Goal: Transaction & Acquisition: Purchase product/service

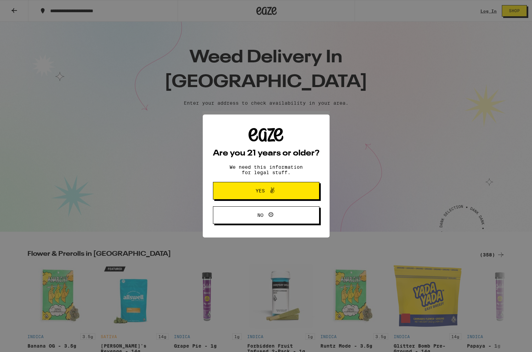
click at [254, 191] on span "Yes" at bounding box center [266, 190] width 52 height 9
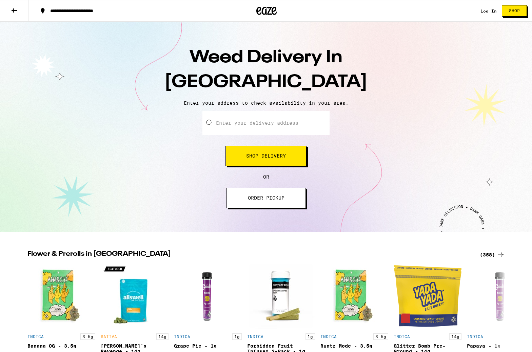
click at [227, 125] on input "Enter your delivery address" at bounding box center [265, 123] width 127 height 24
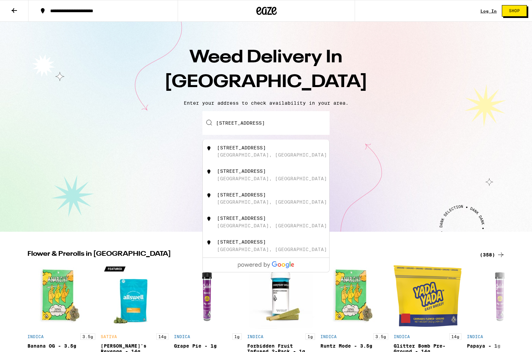
click at [229, 149] on div "[STREET_ADDRESS]" at bounding box center [241, 147] width 49 height 5
type input "[STREET_ADDRESS]"
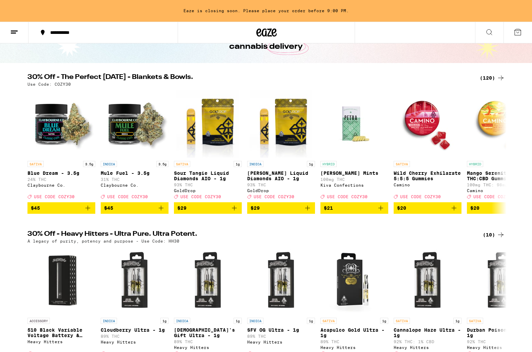
scroll to position [34, 0]
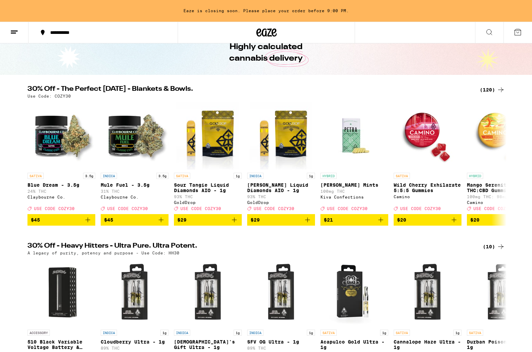
click at [498, 90] on icon at bounding box center [500, 90] width 8 height 8
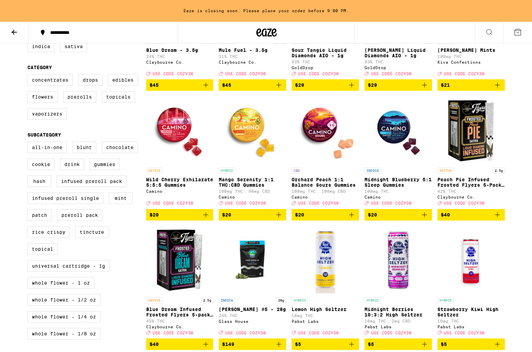
scroll to position [153, 0]
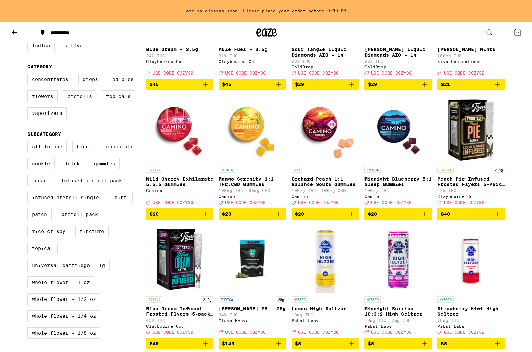
click at [166, 187] on p "Wild Cherry Exhilarate 5:5:5 Gummies" at bounding box center [179, 181] width 67 height 11
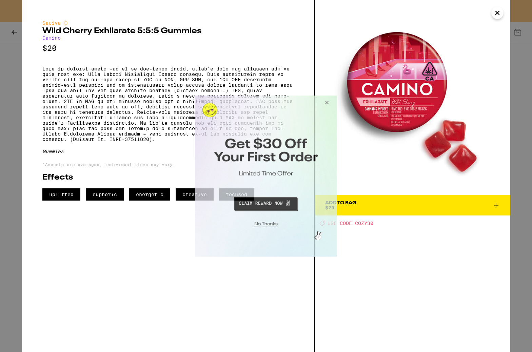
click at [327, 101] on button "Close Modal" at bounding box center [325, 103] width 18 height 16
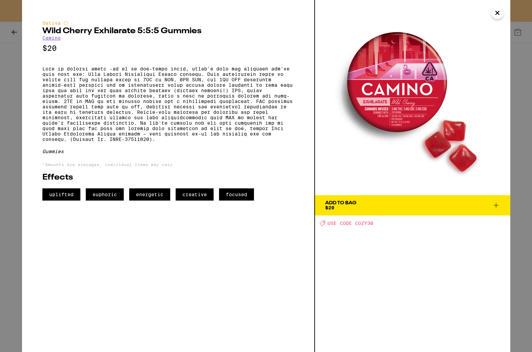
click at [495, 206] on icon at bounding box center [496, 205] width 8 height 8
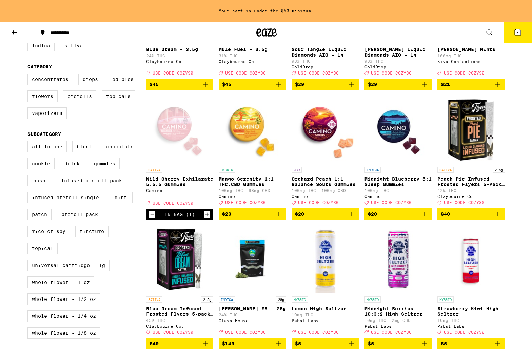
click at [516, 36] on icon at bounding box center [517, 32] width 8 height 8
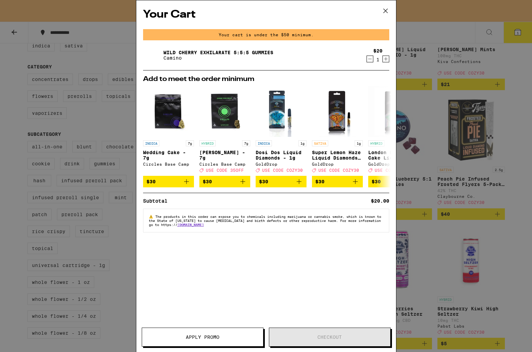
click at [388, 60] on icon "Increment" at bounding box center [386, 59] width 6 height 8
click at [385, 58] on icon "Increment" at bounding box center [386, 59] width 6 height 8
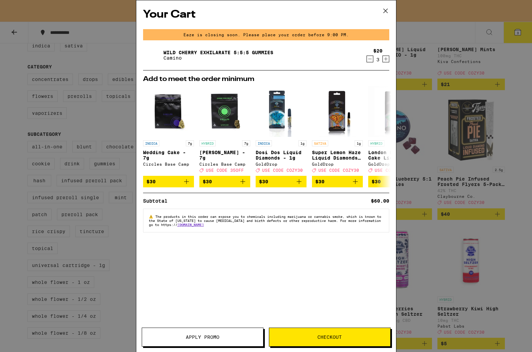
click at [320, 338] on span "Checkout" at bounding box center [329, 337] width 24 height 5
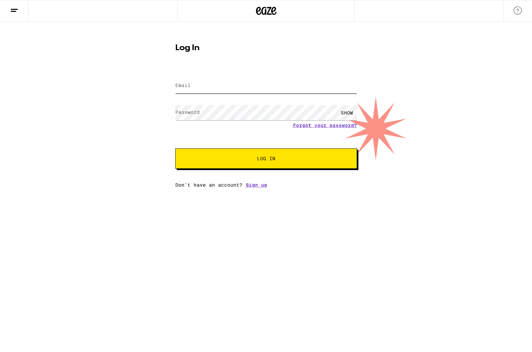
type input "[EMAIL_ADDRESS][DOMAIN_NAME]"
click at [347, 111] on div "SHOW" at bounding box center [346, 112] width 20 height 15
click at [260, 161] on span "Log In" at bounding box center [266, 158] width 18 height 5
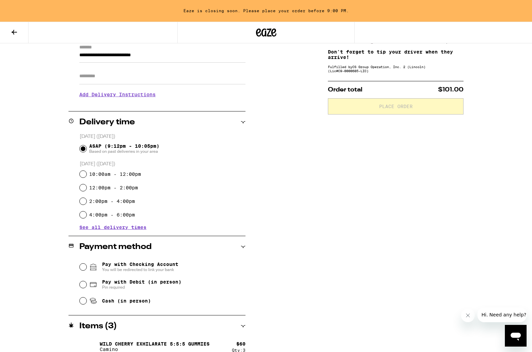
scroll to position [109, 0]
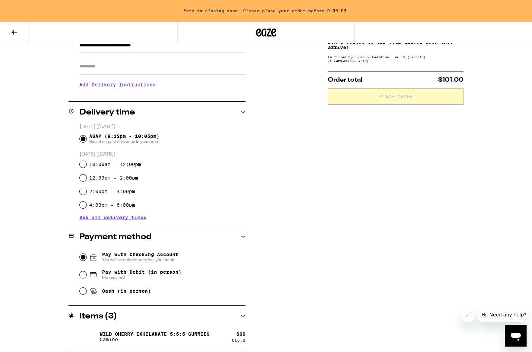
click at [84, 258] on input "Pay with Checking Account You will be redirected to link your bank" at bounding box center [83, 257] width 7 height 7
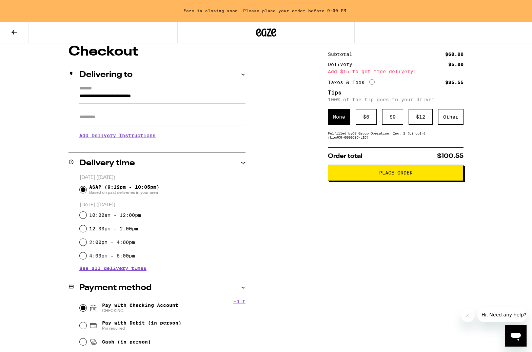
scroll to position [58, 0]
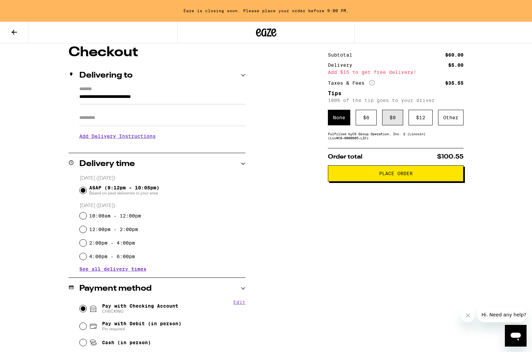
click at [389, 120] on div "$ 9" at bounding box center [392, 118] width 21 height 16
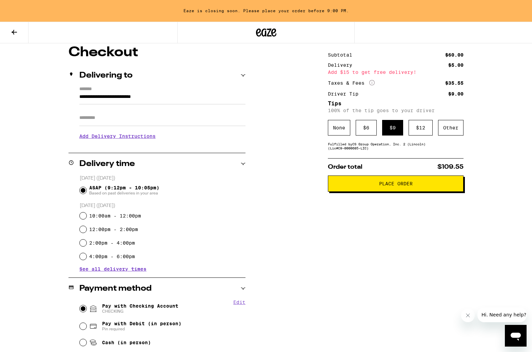
click at [391, 186] on span "Place Order" at bounding box center [396, 183] width 34 height 5
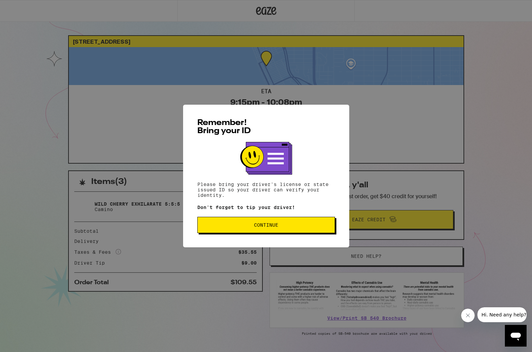
click at [261, 227] on span "Continue" at bounding box center [266, 225] width 24 height 5
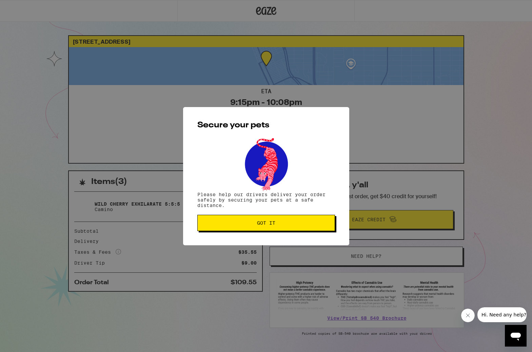
click at [261, 227] on button "Got it" at bounding box center [266, 223] width 138 height 16
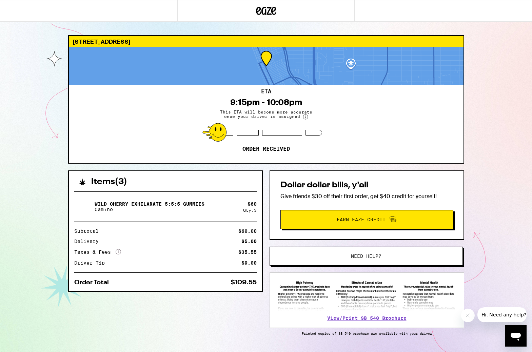
click at [119, 251] on icon "More Info" at bounding box center [118, 251] width 5 height 5
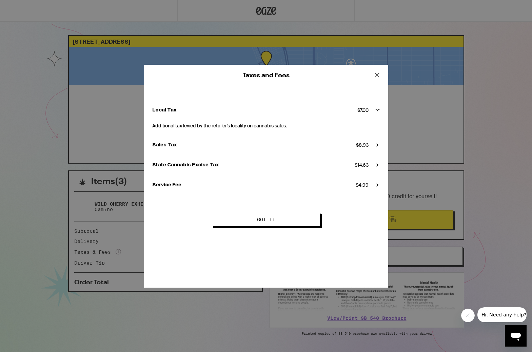
click at [375, 75] on icon at bounding box center [377, 75] width 10 height 10
